Goal: Information Seeking & Learning: Learn about a topic

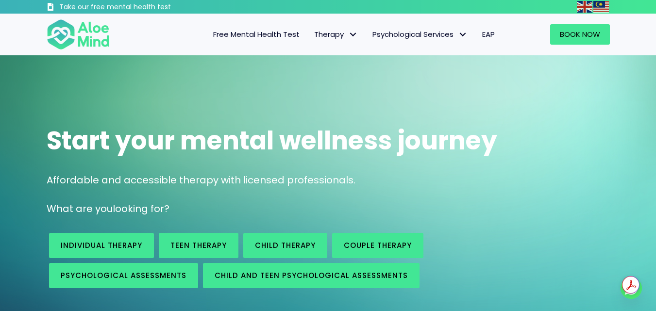
click at [272, 37] on span "Free Mental Health Test" at bounding box center [256, 34] width 86 height 10
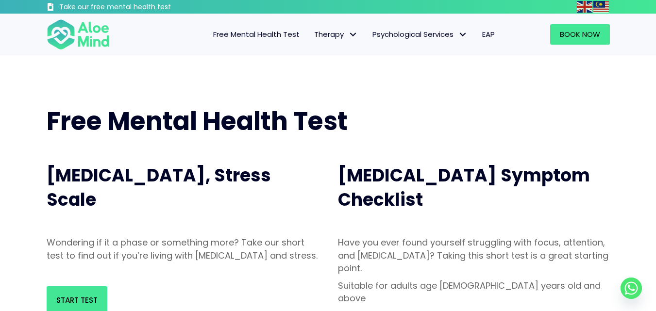
click at [485, 34] on span "EAP" at bounding box center [488, 34] width 13 height 10
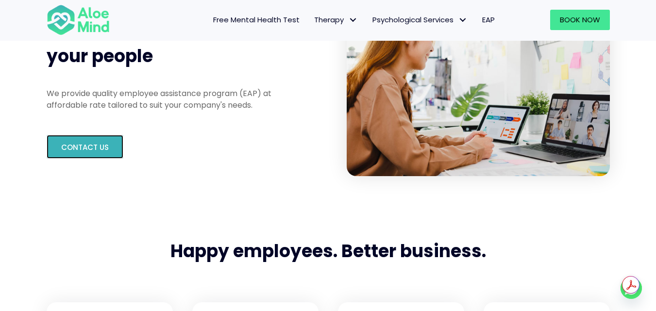
click at [91, 148] on span "Contact us" at bounding box center [85, 147] width 48 height 10
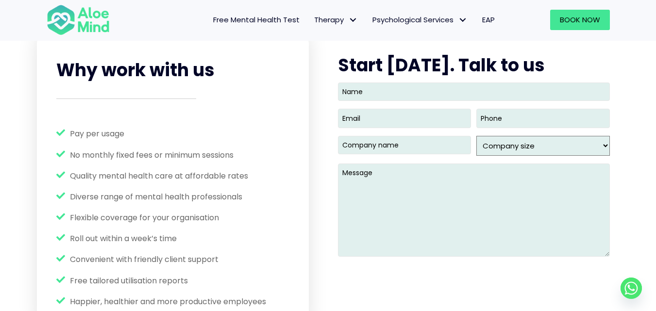
scroll to position [1233, 0]
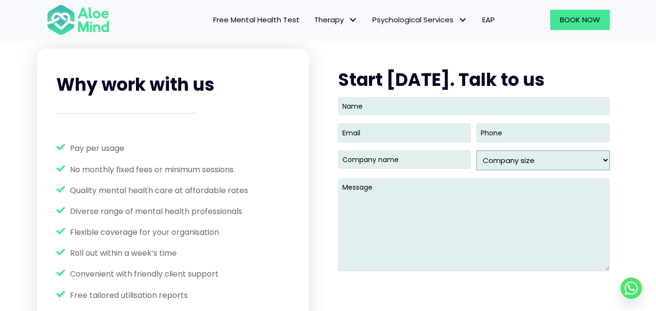
click at [594, 163] on select "Company size 1 - 49 50- 99 100- 249 250- 499 500 - 999 1,000 - 2,499 2,500 - 9,…" at bounding box center [542, 160] width 133 height 20
click at [635, 175] on div "Why work with us Pay per usage No monthly fixed fees or minimum sessions Qualit…" at bounding box center [328, 215] width 656 height 392
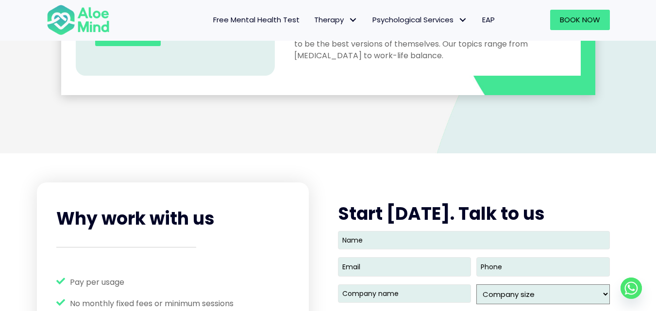
scroll to position [941, 0]
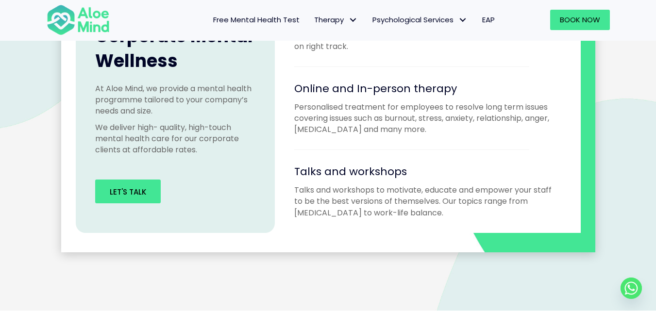
click at [260, 18] on span "Free Mental Health Test" at bounding box center [256, 20] width 86 height 10
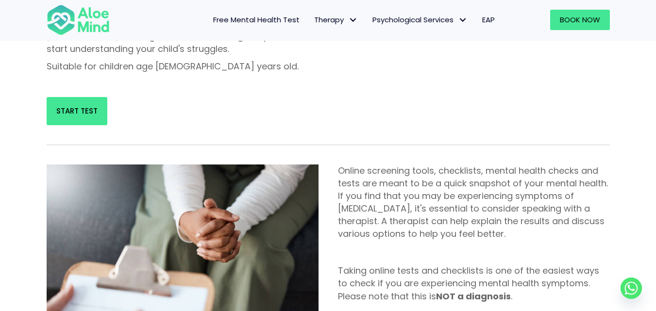
scroll to position [388, 0]
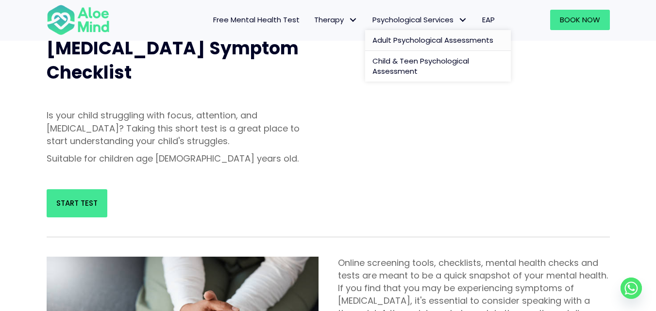
click at [434, 46] on link "Adult Psychological Assessments" at bounding box center [438, 40] width 146 height 21
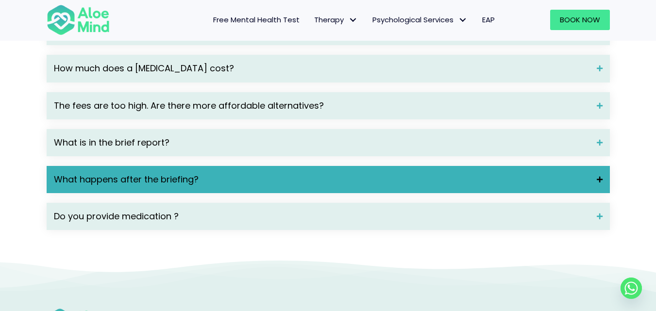
scroll to position [1213, 0]
